Goal: Find specific page/section: Find specific page/section

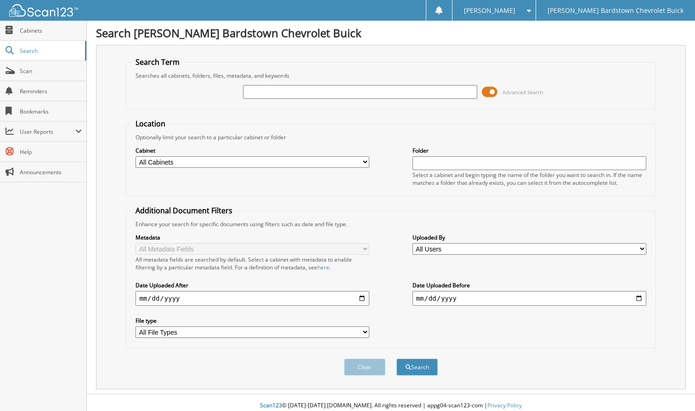
click at [318, 89] on input "text" at bounding box center [360, 92] width 234 height 14
type input "b2b 2836"
click at [397, 359] on button "Search" at bounding box center [417, 367] width 41 height 17
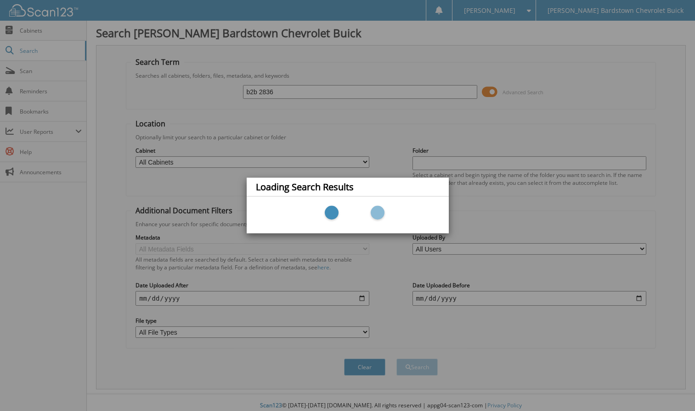
scroll to position [2, 0]
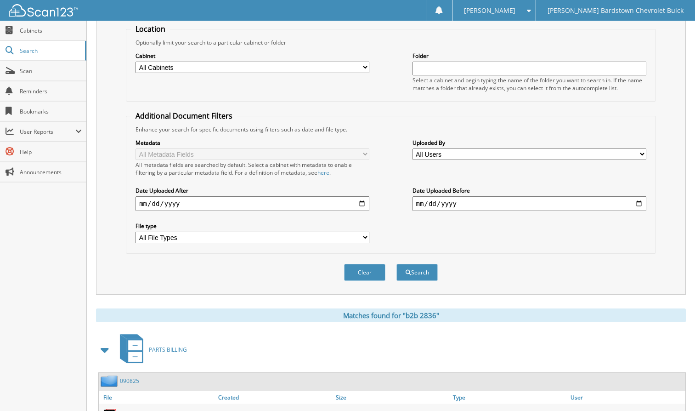
scroll to position [244, 0]
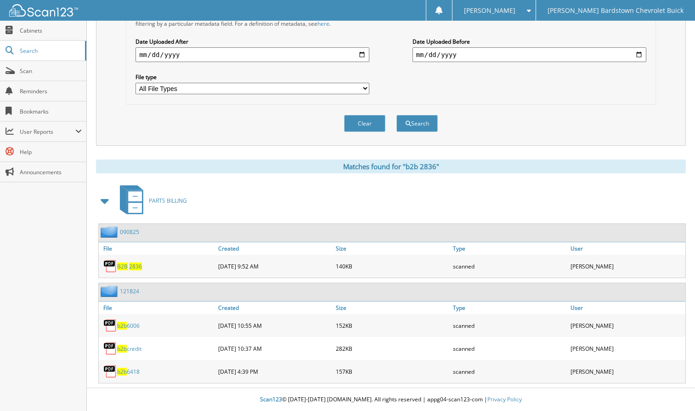
click at [136, 267] on span "2836" at bounding box center [135, 266] width 13 height 8
click at [34, 69] on span "Scan" at bounding box center [51, 71] width 62 height 8
